Goal: Task Accomplishment & Management: Manage account settings

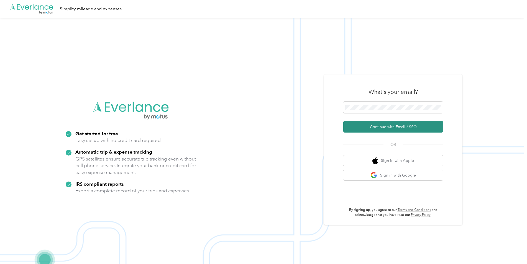
click at [397, 125] on button "Continue with Email / SSO" at bounding box center [393, 127] width 100 height 12
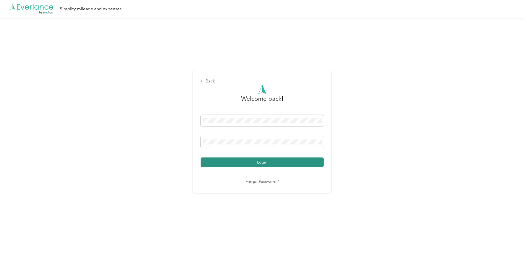
click at [264, 162] on button "Login" at bounding box center [262, 163] width 123 height 10
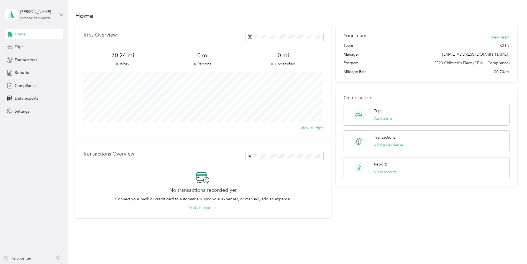
click at [21, 48] on span "Trips" at bounding box center [19, 47] width 9 height 6
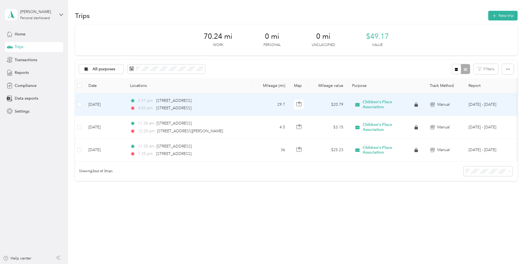
click at [387, 105] on span "Children's Place Association" at bounding box center [388, 105] width 50 height 10
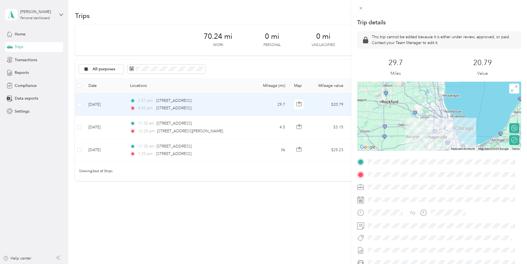
click at [292, 197] on div "Trip details This trip cannot be edited because it is either under review, appr…" at bounding box center [263, 132] width 527 height 264
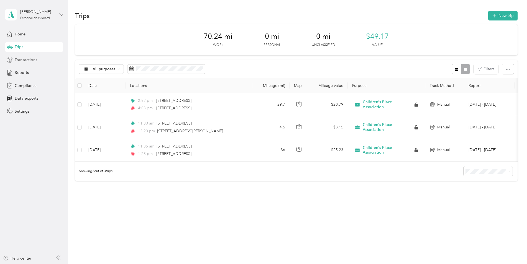
click at [24, 63] on div "Transactions" at bounding box center [34, 60] width 58 height 10
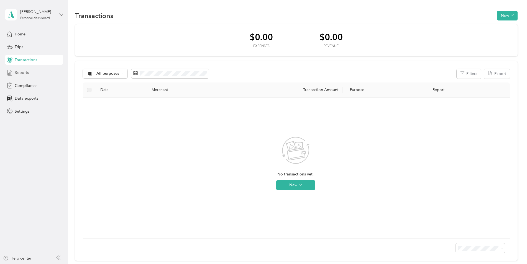
click at [23, 71] on span "Reports" at bounding box center [22, 73] width 14 height 6
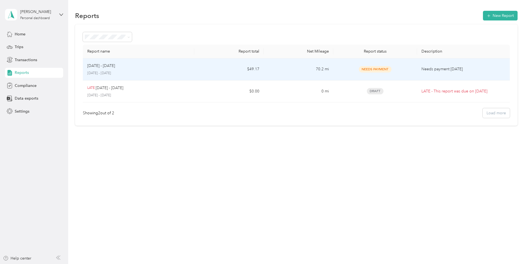
click at [390, 69] on span "Needs Payment" at bounding box center [375, 69] width 33 height 6
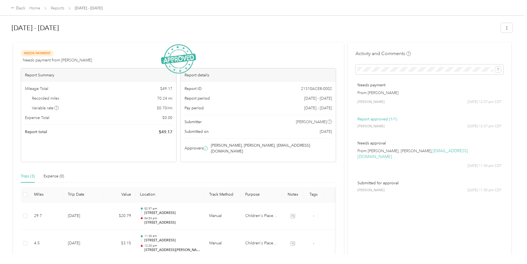
click at [38, 53] on span "Needs Payment" at bounding box center [37, 53] width 33 height 6
click at [23, 10] on div "Back" at bounding box center [18, 8] width 14 height 7
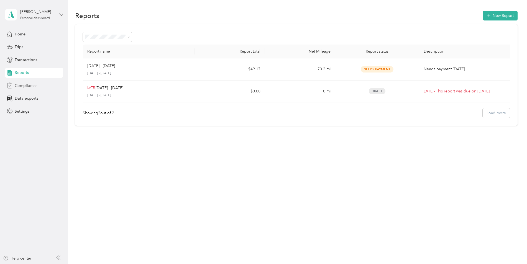
click at [28, 87] on span "Compliance" at bounding box center [26, 86] width 22 height 6
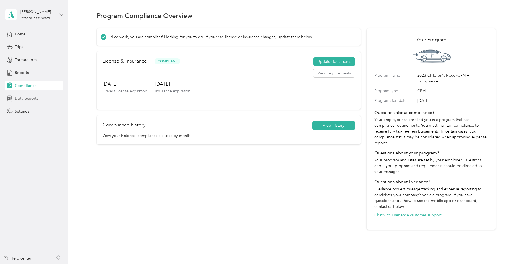
click at [29, 101] on span "Data exports" at bounding box center [27, 99] width 24 height 6
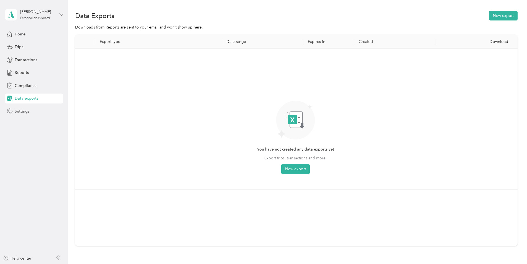
click at [28, 115] on div "Settings" at bounding box center [34, 111] width 58 height 10
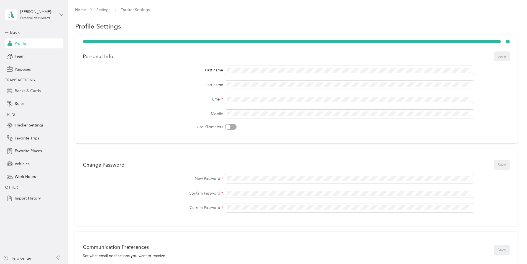
click at [21, 91] on span "Banks & Cards" at bounding box center [28, 91] width 26 height 6
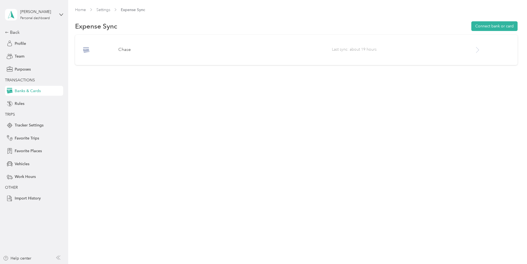
click at [480, 49] on icon at bounding box center [477, 50] width 7 height 7
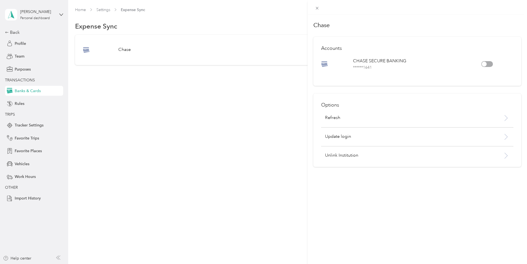
click at [484, 63] on div at bounding box center [487, 64] width 12 height 6
click at [335, 117] on p "Refresh" at bounding box center [332, 118] width 15 height 7
click at [319, 113] on div "Options Refresh Update login Unlink Institution" at bounding box center [417, 130] width 208 height 73
click at [334, 114] on div "Options Refresh Update login Unlink Institution" at bounding box center [417, 130] width 208 height 73
click at [334, 117] on p "Refresh" at bounding box center [332, 118] width 15 height 7
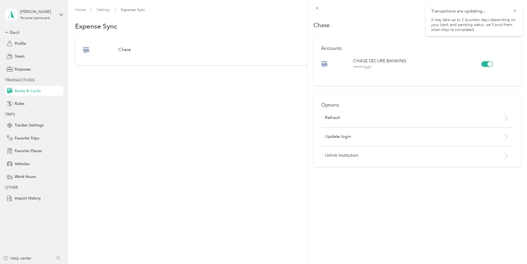
click at [275, 157] on div "Chase Accounts CHASE SECURE BANKING ****** 1641 Options Refresh Update login Un…" at bounding box center [263, 132] width 527 height 264
click at [26, 41] on div "Profile" at bounding box center [34, 44] width 58 height 10
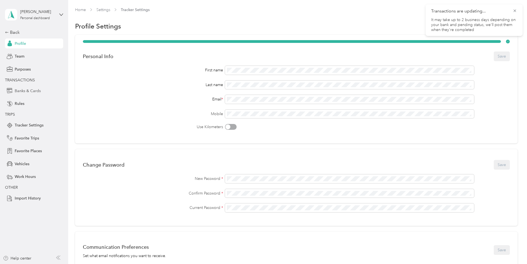
click at [34, 90] on span "Banks & Cards" at bounding box center [28, 91] width 26 height 6
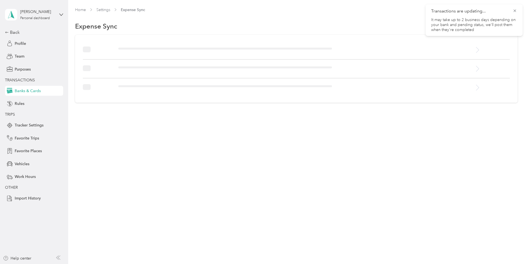
click at [26, 109] on div "Back Profile Team Purposes TRANSACTIONS Banks & Cards Rules TRIPS Tracker Setti…" at bounding box center [34, 116] width 58 height 175
click at [25, 106] on div "Rules" at bounding box center [34, 104] width 58 height 10
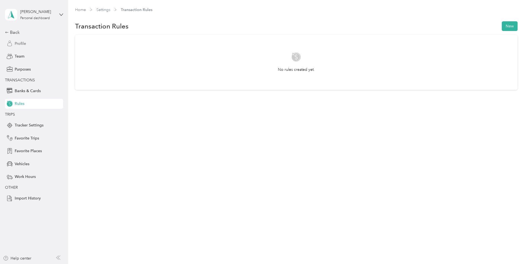
click at [19, 44] on span "Profile" at bounding box center [20, 44] width 11 height 6
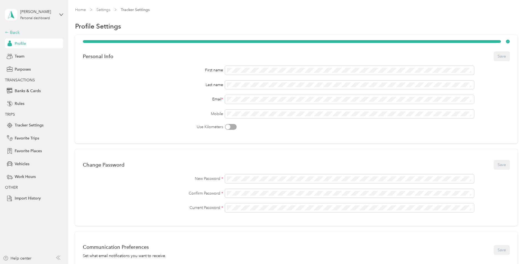
click at [13, 31] on div "Back" at bounding box center [32, 32] width 55 height 7
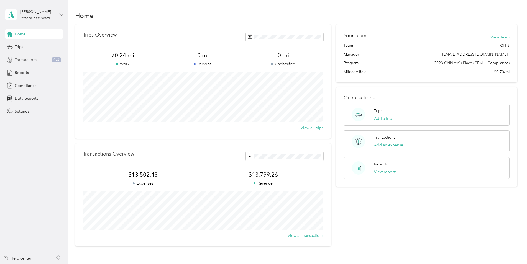
click at [43, 62] on div "Transactions 452" at bounding box center [34, 60] width 58 height 10
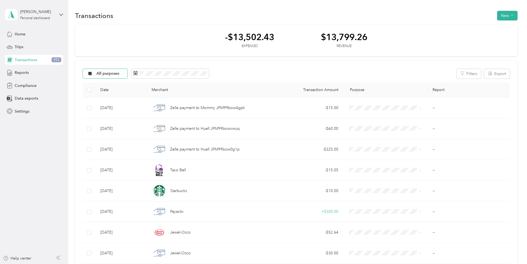
click at [125, 74] on div "All purposes" at bounding box center [105, 73] width 45 height 9
click at [126, 104] on li "Children's Place Association" at bounding box center [117, 103] width 69 height 10
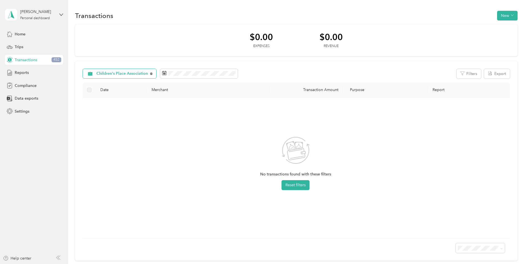
click at [150, 73] on icon at bounding box center [151, 74] width 2 height 2
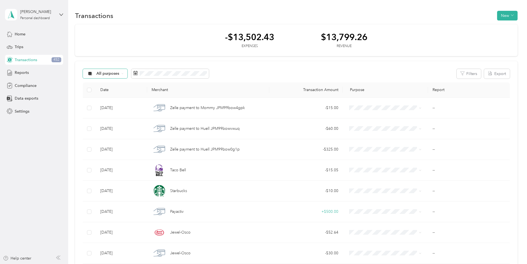
click at [123, 72] on div "All purposes" at bounding box center [105, 73] width 45 height 9
click at [118, 115] on li "Personal" at bounding box center [117, 113] width 69 height 10
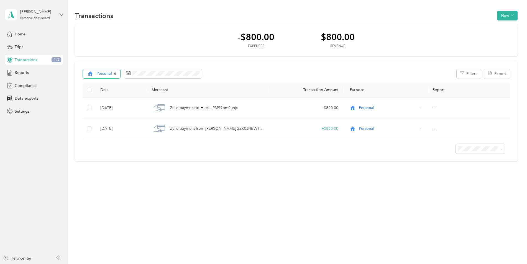
click at [115, 74] on icon at bounding box center [115, 74] width 2 height 2
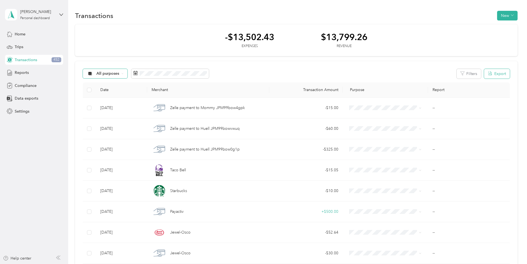
click at [495, 76] on button "Export" at bounding box center [497, 74] width 26 height 10
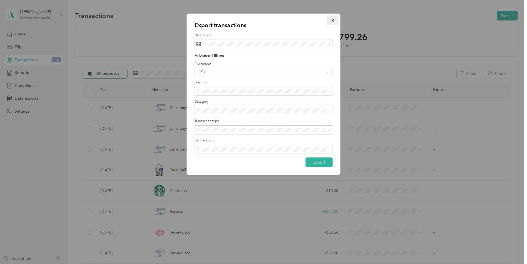
click at [333, 21] on icon "button" at bounding box center [333, 21] width 4 height 4
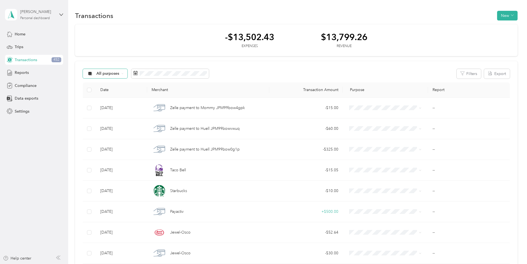
click at [42, 19] on div "Personal dashboard" at bounding box center [35, 18] width 30 height 3
click at [162, 25] on div "-$13,502.43 Expenses $13,799.26 Revenue" at bounding box center [296, 40] width 443 height 32
click at [21, 99] on span "Data exports" at bounding box center [27, 99] width 24 height 6
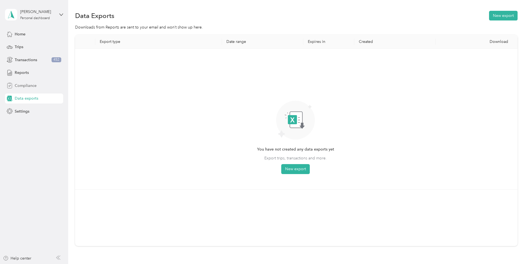
click at [24, 86] on span "Compliance" at bounding box center [26, 86] width 22 height 6
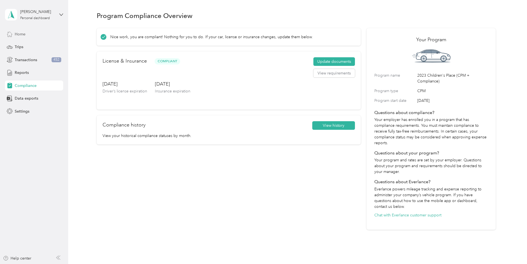
click at [21, 33] on span "Home" at bounding box center [20, 34] width 11 height 6
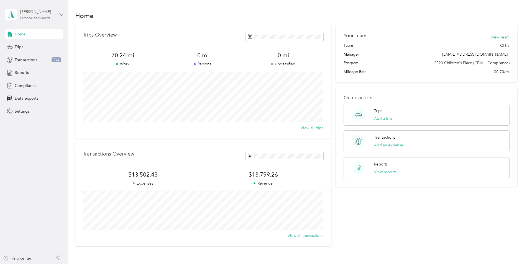
click at [27, 19] on div "Personal dashboard" at bounding box center [35, 18] width 30 height 3
click at [29, 156] on aside "[PERSON_NAME] Personal dashboard Home Trips Transactions 452 Reports Compliance…" at bounding box center [34, 132] width 68 height 264
click at [15, 71] on span "Reports" at bounding box center [22, 73] width 14 height 6
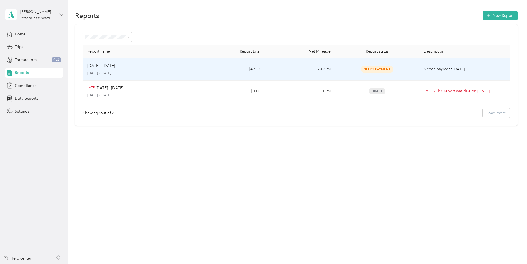
click at [421, 70] on td "Needs payment [DATE]" at bounding box center [465, 69] width 93 height 22
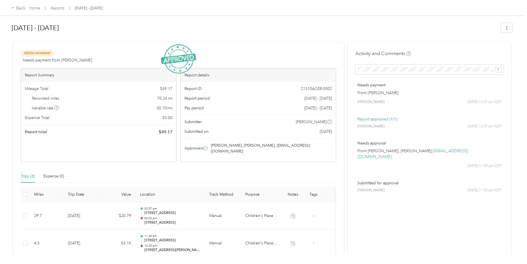
click at [187, 59] on img at bounding box center [178, 59] width 35 height 30
click at [53, 10] on link "Reports" at bounding box center [58, 8] width 14 height 5
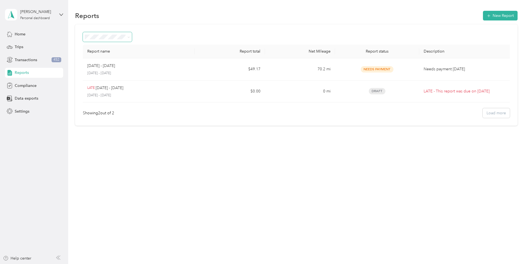
click at [127, 37] on span at bounding box center [128, 37] width 4 height 6
click at [17, 36] on span "Home" at bounding box center [20, 34] width 11 height 6
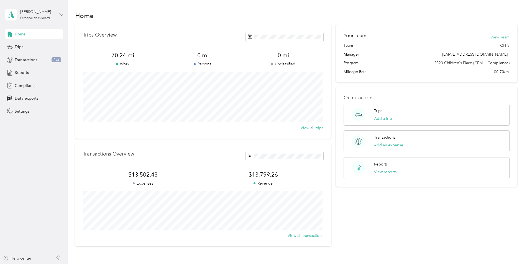
click at [501, 35] on button "View Team" at bounding box center [499, 37] width 19 height 6
